Goal: Task Accomplishment & Management: Complete application form

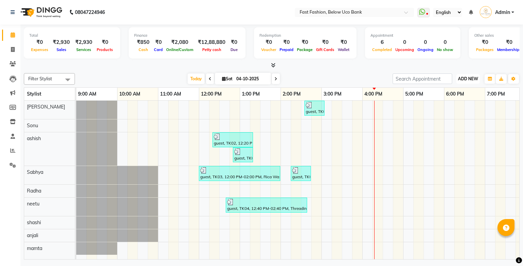
click at [421, 75] on button "ADD NEW Toggle Dropdown" at bounding box center [468, 79] width 24 height 10
click at [421, 99] on link "Add Invoice" at bounding box center [453, 100] width 54 height 9
select select "4228"
select select "service"
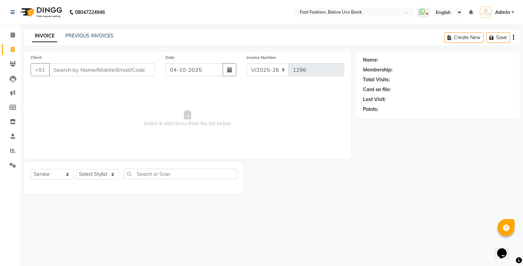
click at [116, 73] on input "Client" at bounding box center [102, 69] width 106 height 13
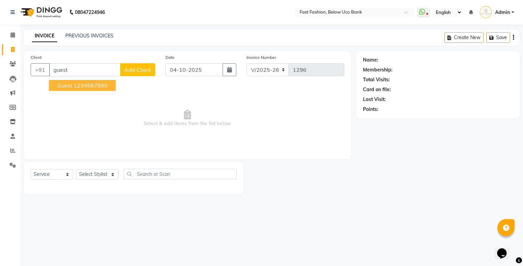
click at [100, 86] on ngb-highlight "1234567890" at bounding box center [91, 85] width 34 height 7
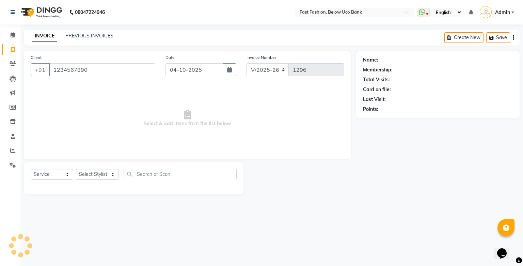
type input "1234567890"
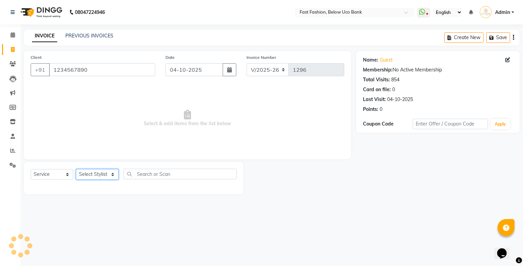
click at [109, 174] on select "Select Stylist ali anjali ashish golu mamta [PERSON_NAME] [PERSON_NAME] [PERSON…" at bounding box center [97, 174] width 43 height 11
select select "22049"
click at [76, 170] on select "Select Stylist ali anjali ashish golu mamta [PERSON_NAME] [PERSON_NAME] [PERSON…" at bounding box center [97, 174] width 43 height 11
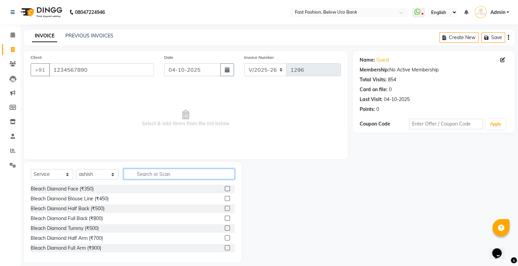
click at [161, 176] on input "text" at bounding box center [179, 174] width 111 height 11
type input "hair"
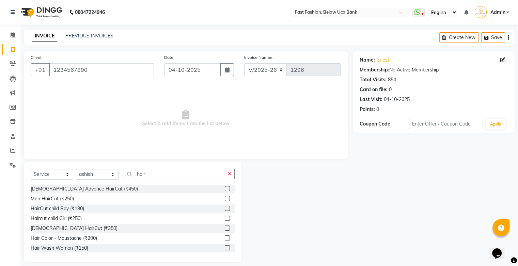
click at [225, 190] on label at bounding box center [227, 188] width 5 height 5
click at [225, 190] on input "checkbox" at bounding box center [227, 189] width 4 height 4
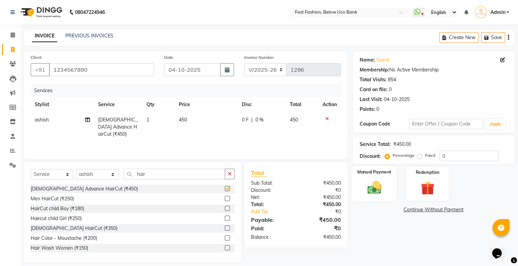
checkbox input "false"
click at [358, 178] on div "Manual Payment" at bounding box center [374, 183] width 45 height 35
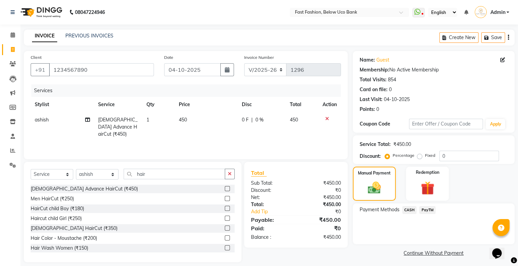
click at [421, 209] on span "PayTM" at bounding box center [427, 210] width 16 height 8
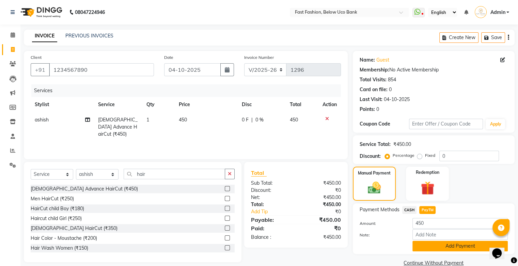
click at [421, 248] on button "Add Payment" at bounding box center [459, 246] width 95 height 11
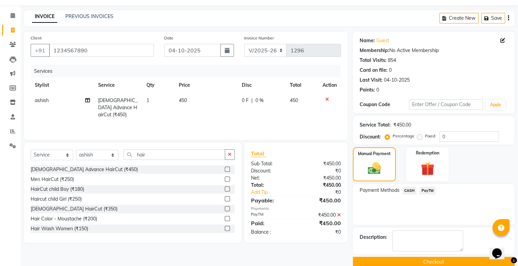
scroll to position [30, 0]
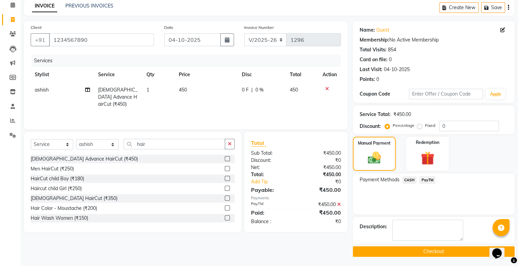
drag, startPoint x: 434, startPoint y: 252, endPoint x: 436, endPoint y: 174, distance: 77.3
click at [421, 251] on button "Checkout" at bounding box center [434, 252] width 162 height 11
